Goal: Navigation & Orientation: Find specific page/section

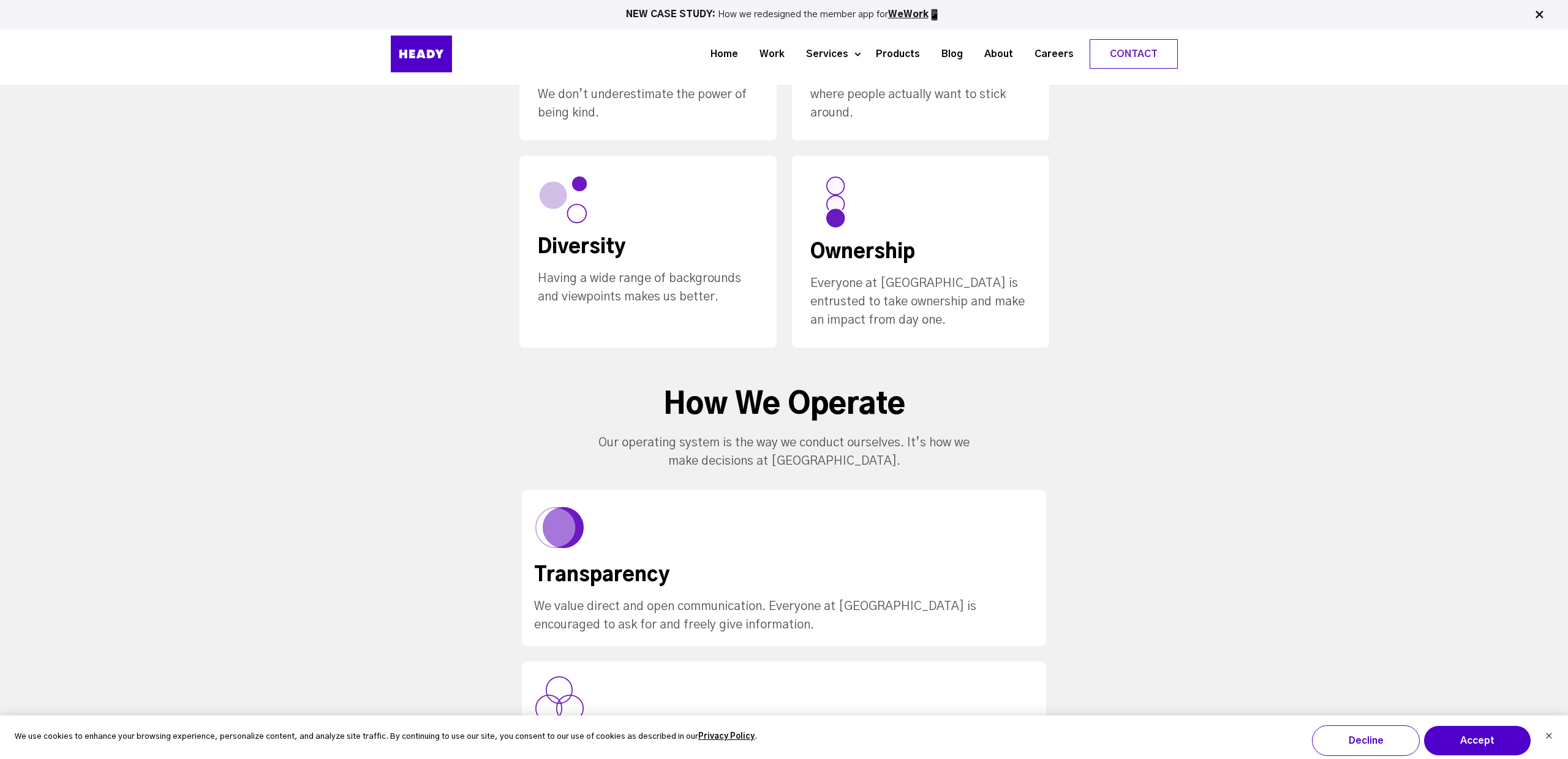
scroll to position [777, 0]
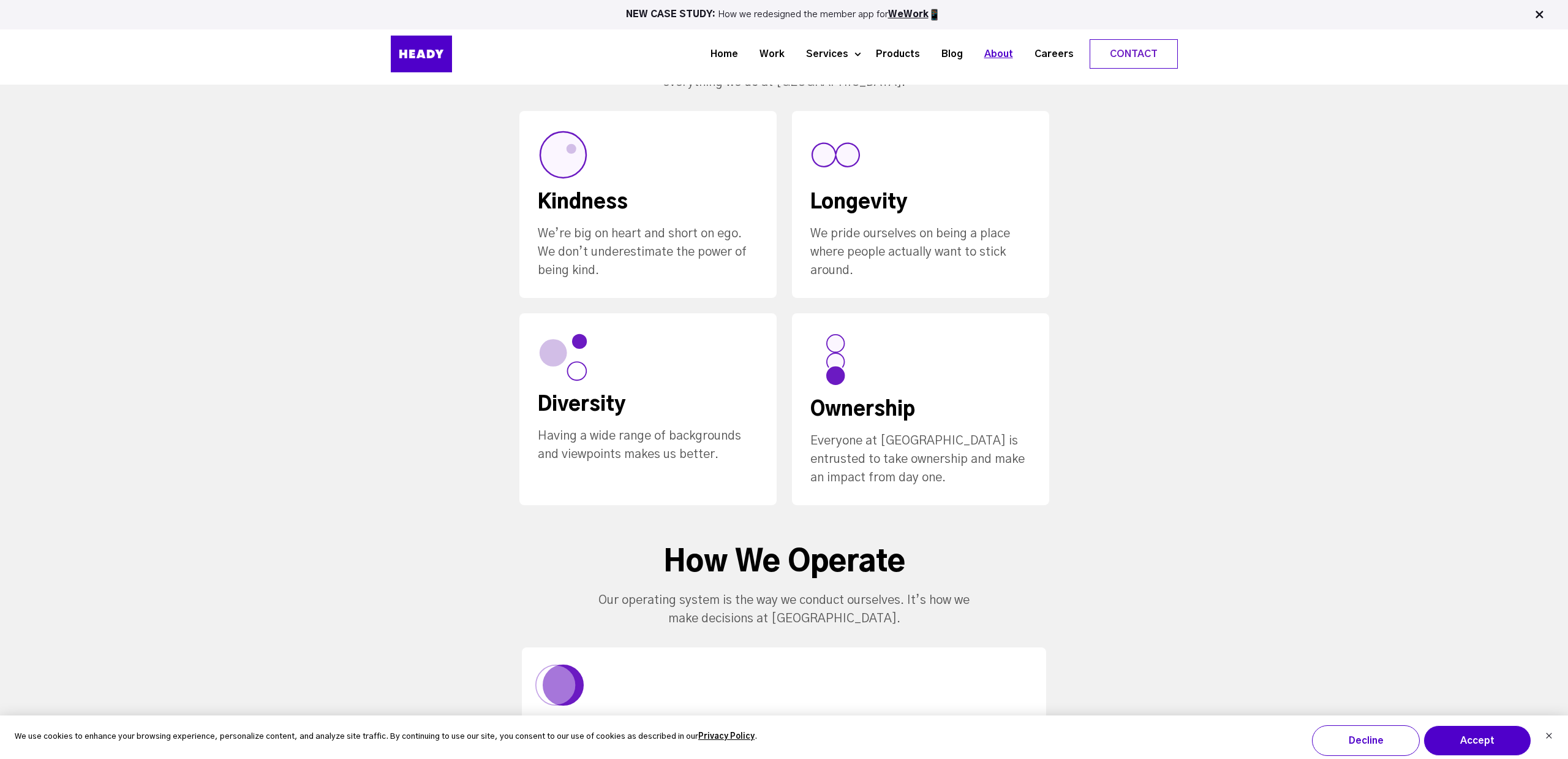
click at [998, 62] on link "About" at bounding box center [994, 54] width 50 height 23
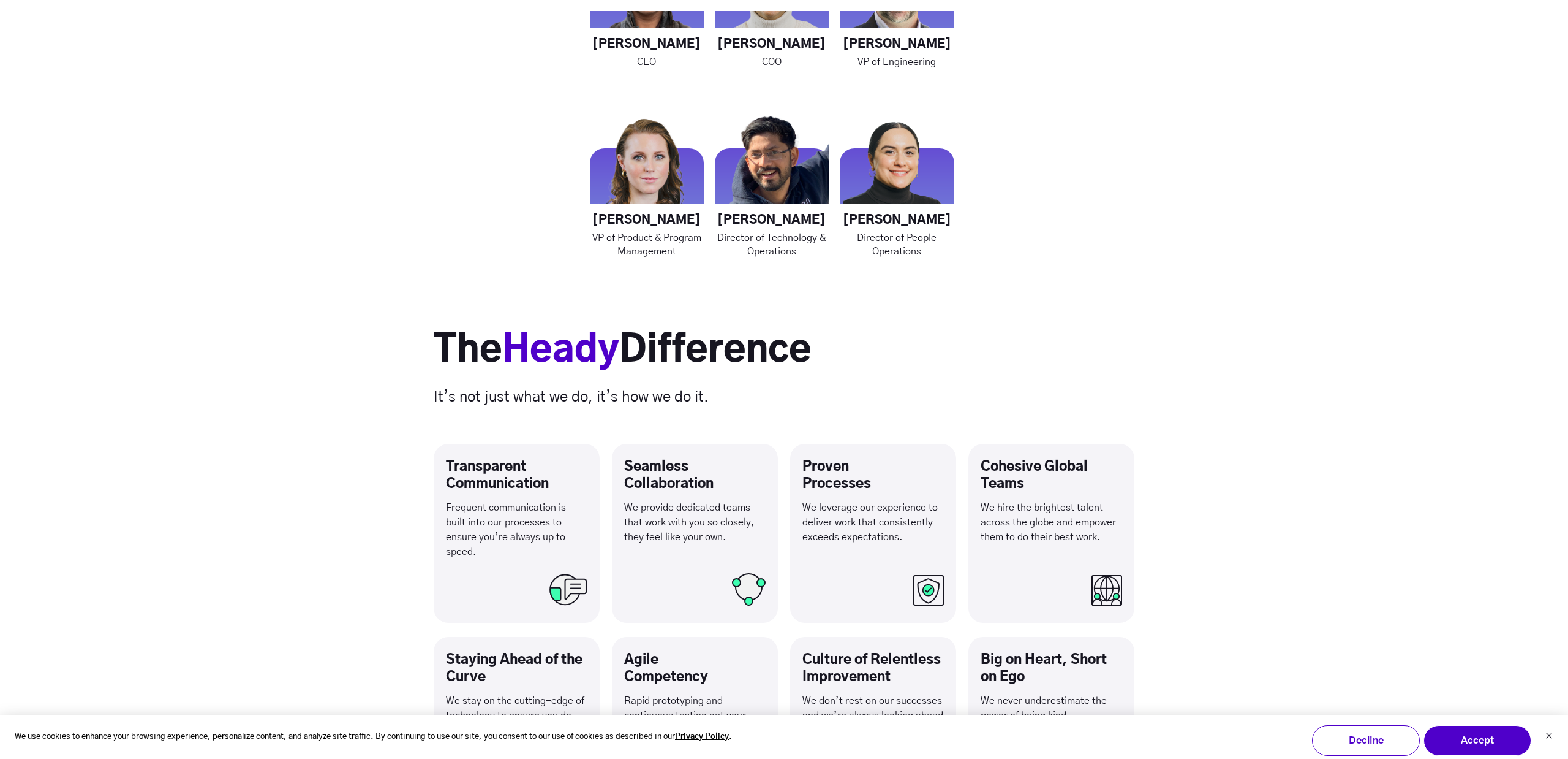
scroll to position [2044, 0]
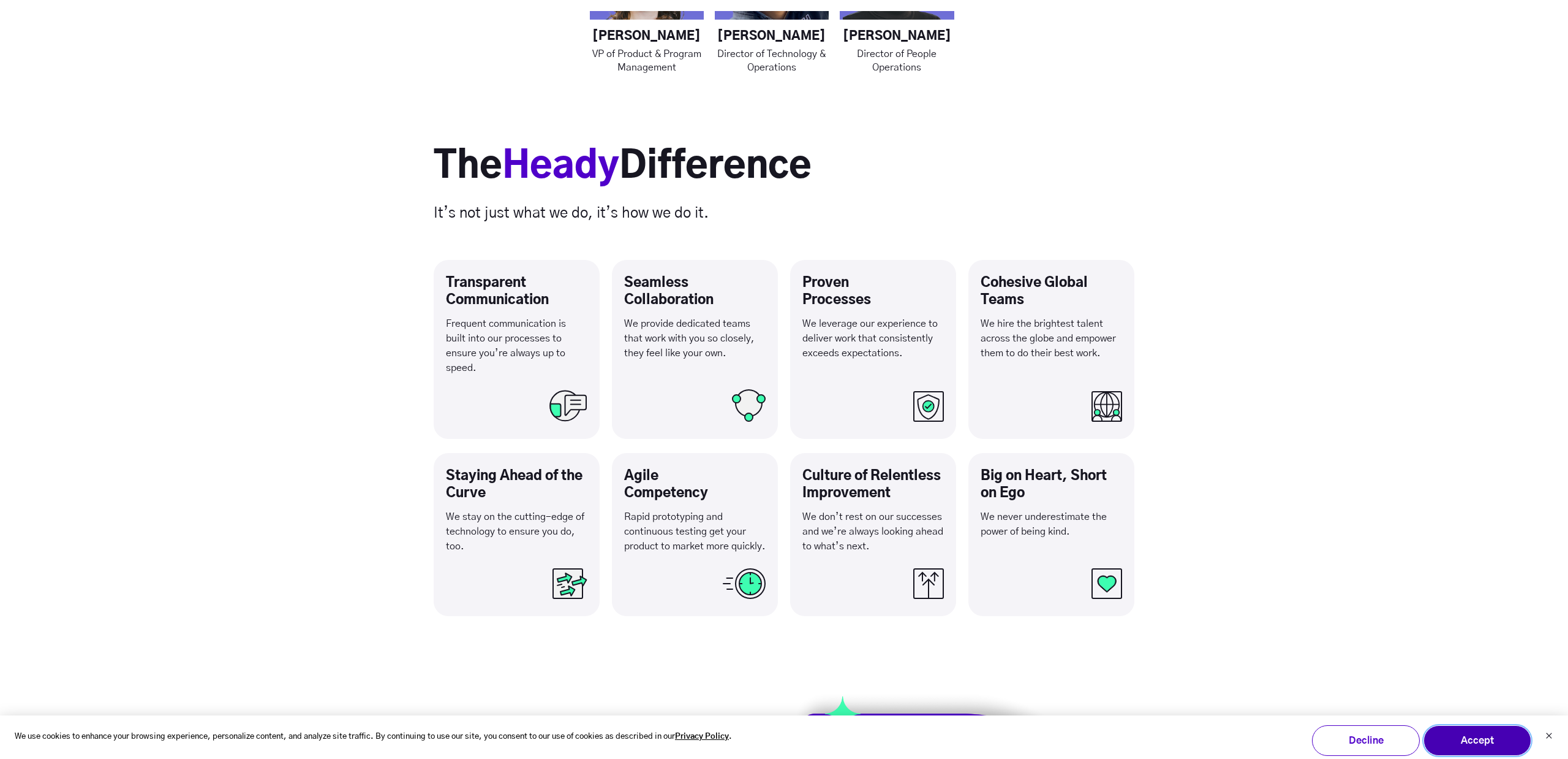
click at [1465, 740] on button "Accept" at bounding box center [1477, 740] width 108 height 30
